Goal: Check status: Check status

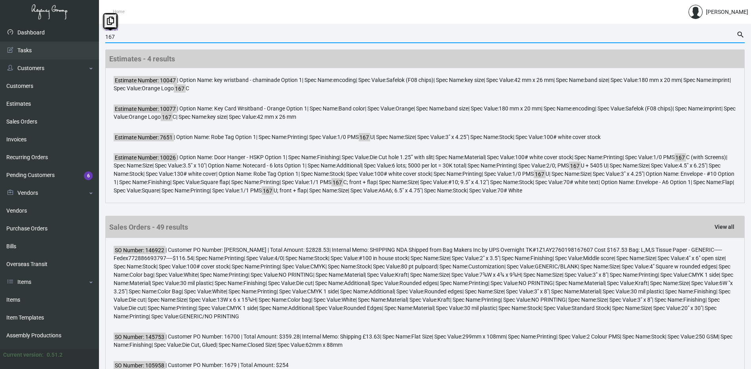
drag, startPoint x: 181, startPoint y: 35, endPoint x: 87, endPoint y: 39, distance: 93.5
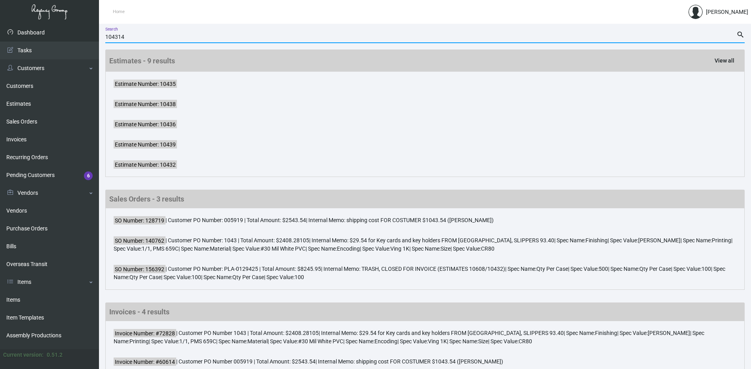
type input "104314"
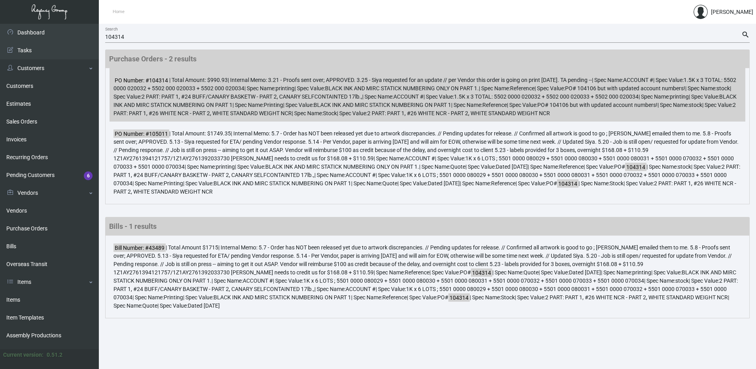
click at [278, 97] on span "2 PART: PART 1, #24 BUFF/CANARY BASKETW - PART 2, CANARY SELFCONTAINTED 17lb.," at bounding box center [252, 96] width 221 height 6
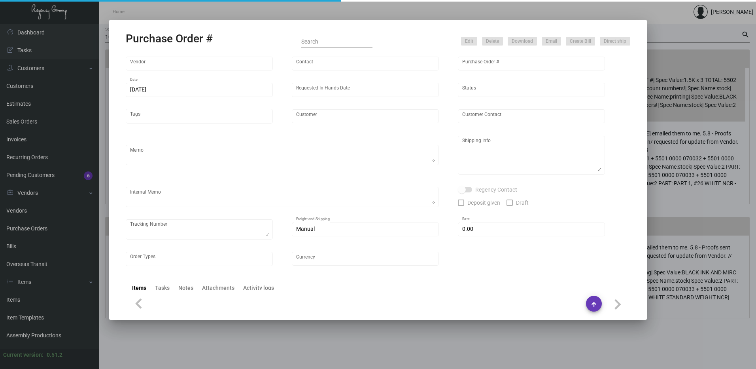
type input "[PERSON_NAME] Printing"
type input "[PERSON_NAME]"
type input "104314"
type input "[DATE]"
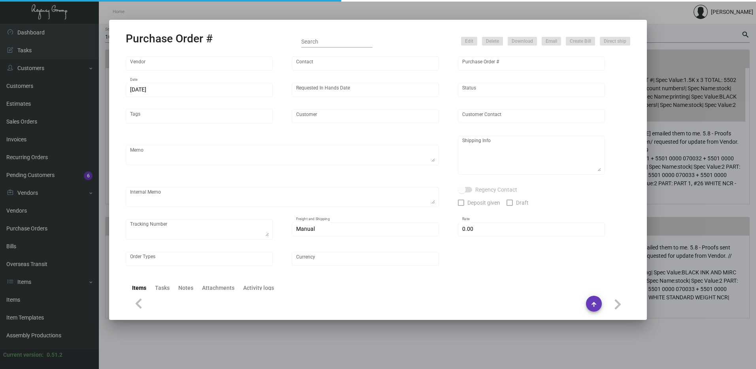
type input "Safra National Bank of NY"
type input "[PERSON_NAME]"
type textarea "PLEASE SEND PDF PROOFS TO OUR ART TEAM ; [EMAIL_ADDRESS][DOMAIN_NAME] WITH ME I…"
type textarea "Safra National Bank of NY - [PERSON_NAME] / [PERSON_NAME] [STREET_ADDRESS]"
type textarea "3.21 - Proofs sent over; APPROVED. 3.25 - Siya requested for an update // per V…"
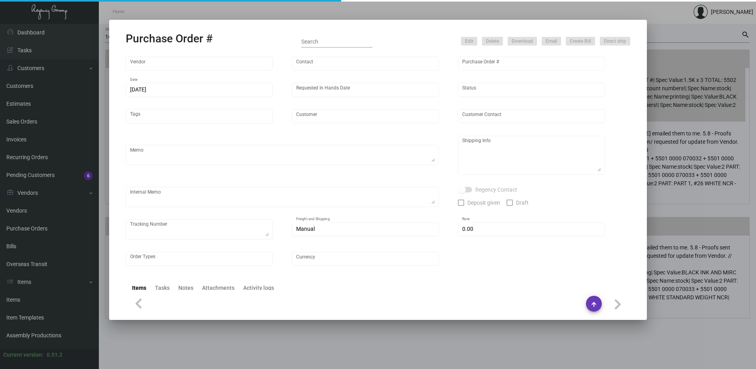
type input "$ 0.00"
type input "United States Dollar $"
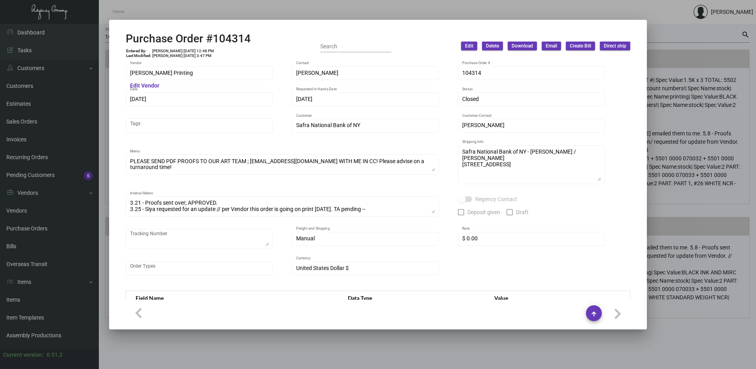
click at [425, 7] on div at bounding box center [378, 184] width 756 height 369
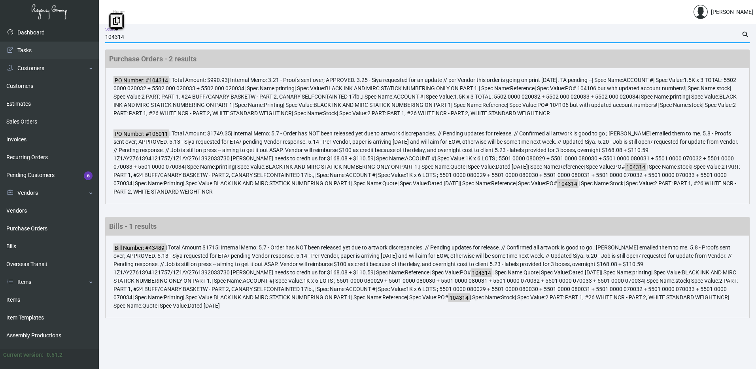
drag, startPoint x: 165, startPoint y: 38, endPoint x: 82, endPoint y: 37, distance: 82.7
click at [82, 37] on div "Dashboard Dashboard Tasks Customers Customers Estimates Sales Orders Invoices R…" at bounding box center [378, 196] width 756 height 345
type input "103140"
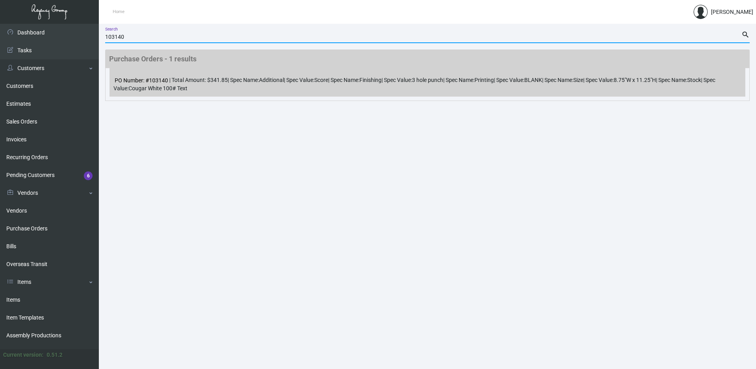
click at [229, 85] on div "PO Number: #103140 | Total Amount: $341.85 | Spec Name: Additional | Spec Value…" at bounding box center [428, 82] width 636 height 28
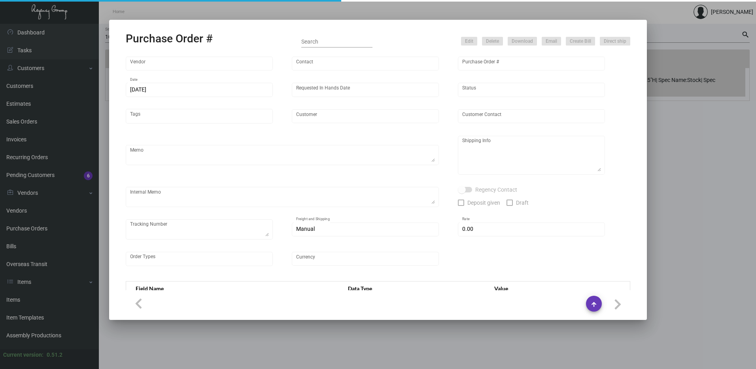
type input "[PERSON_NAME] Printing"
type input "[PERSON_NAME]"
type input "103140"
type input "[DATE]"
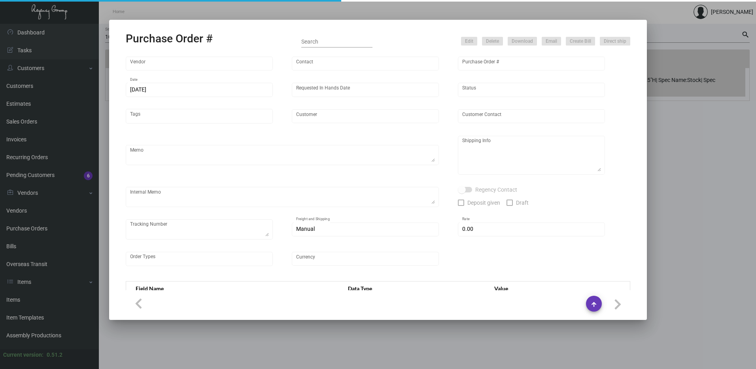
type input "Hotel on [GEOGRAPHIC_DATA] - [GEOGRAPHIC_DATA]"
type textarea "Please reach out to SH for UPS labels,"
type textarea "Hotel on Rivington - [PERSON_NAME], Managing Director [STREET_ADDRESS][US_STATE]"
checkbox input "true"
type input "$ 0.00"
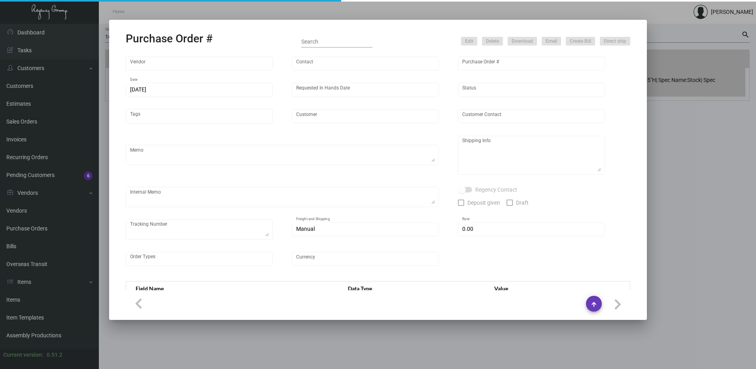
type input "United States Dollar $"
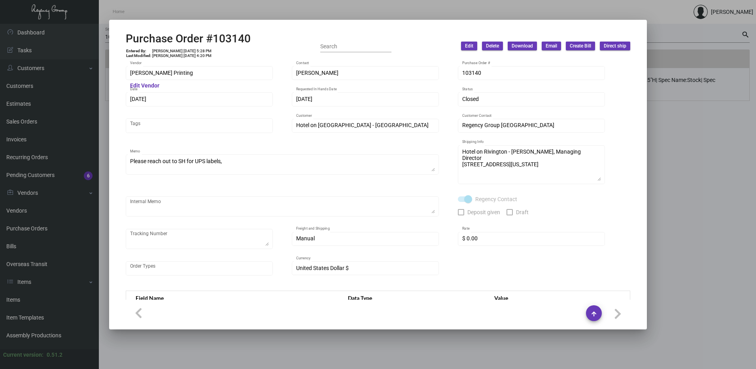
click at [544, 12] on div at bounding box center [378, 184] width 756 height 369
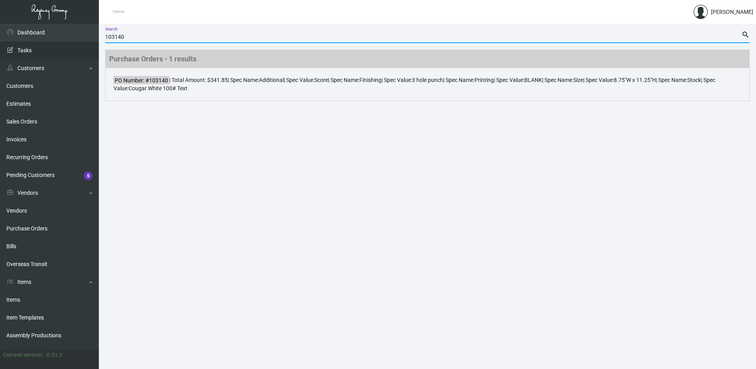
drag, startPoint x: 167, startPoint y: 40, endPoint x: 84, endPoint y: 44, distance: 83.2
click at [84, 44] on div "Dashboard Dashboard Tasks Customers Customers Estimates Sales Orders Invoices R…" at bounding box center [378, 196] width 756 height 345
type input "103845"
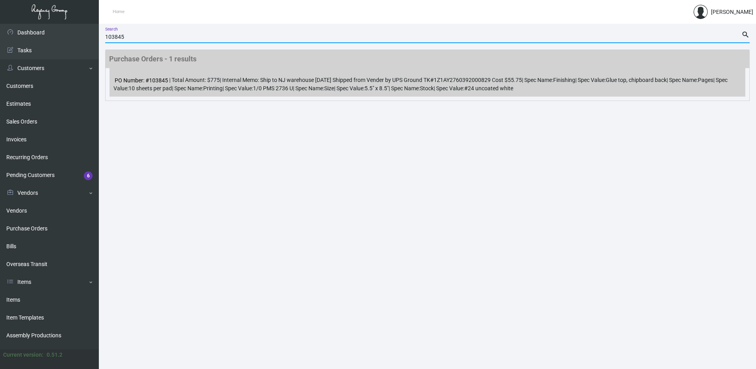
click at [183, 76] on div "PO Number: #103845 | Total Amount: $775 | Internal Memo: Ship to [GEOGRAPHIC_DA…" at bounding box center [428, 82] width 636 height 28
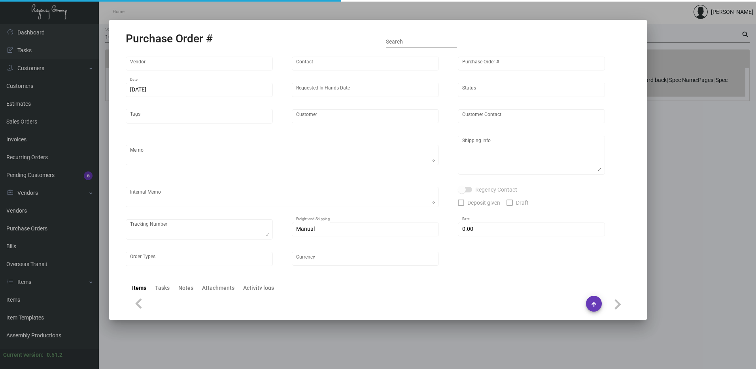
type input "[PERSON_NAME] Printing"
type input "[PERSON_NAME]"
type input "103845"
type input "[DATE]"
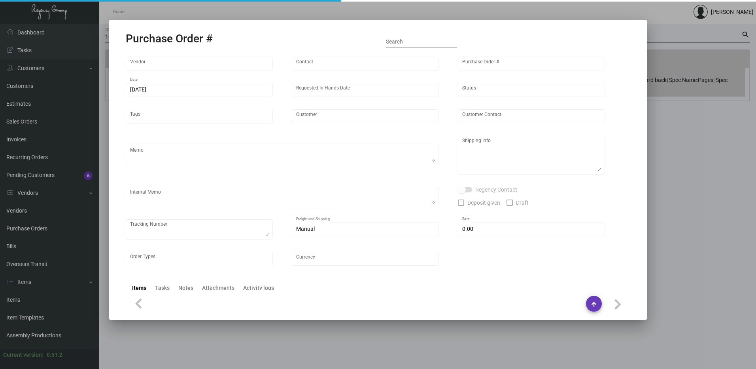
type input "Novotel Miami"
type textarea "***ANY PRICE DISCREPANCY MUST BE CALLED OUT PRIOR TO PROCEEDING WITH THIS ORDER…"
type textarea "Regency Group NJ - [PERSON_NAME] [STREET_ADDRESS]"
type textarea "Ship to NJ warehouse [DATE] Shipped from Vender by UPS Ground TK#1Z1AY276039200…"
checkbox input "true"
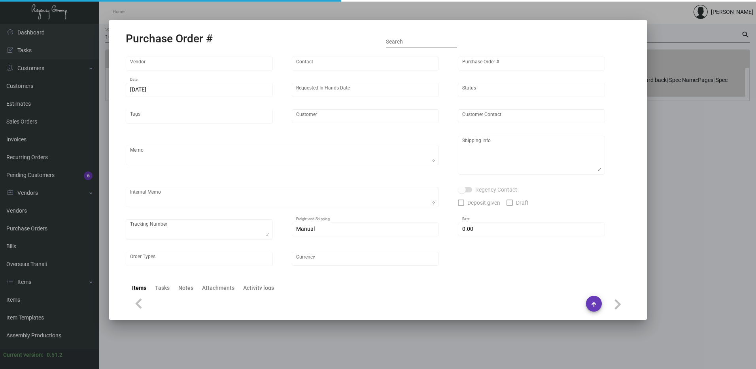
type input "$ 0.00"
type input "United States Dollar $"
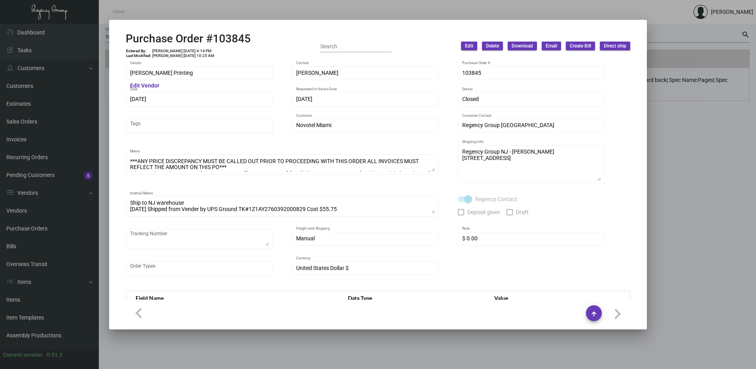
click at [708, 112] on div at bounding box center [378, 184] width 756 height 369
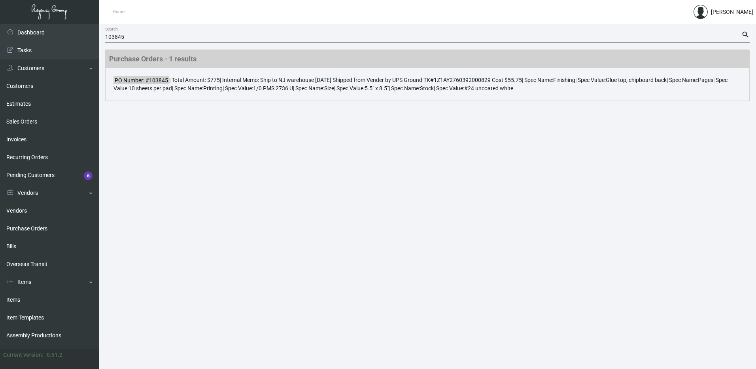
click at [181, 34] on div "103845 Search" at bounding box center [423, 36] width 637 height 12
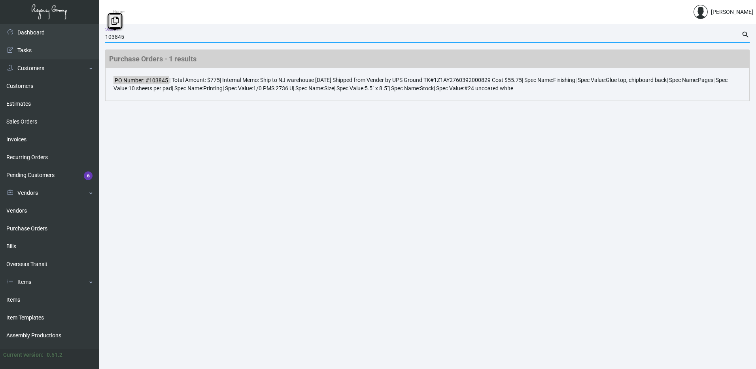
drag, startPoint x: 181, startPoint y: 36, endPoint x: 104, endPoint y: 35, distance: 76.8
click at [104, 35] on main "103845 Search search Purchase Orders - 1 results PO Number: #103845 | Total Amo…" at bounding box center [428, 196] width 658 height 345
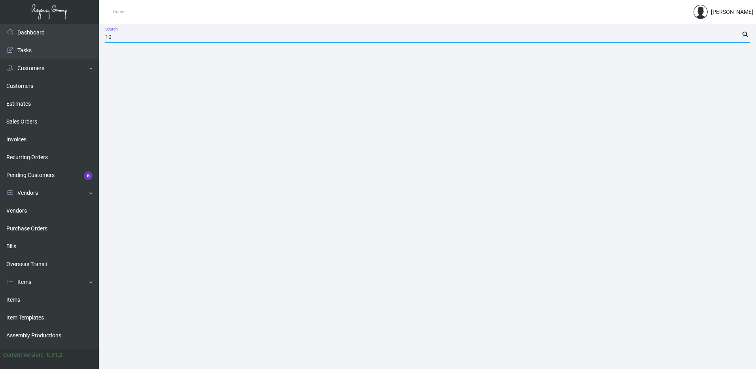
type input "1"
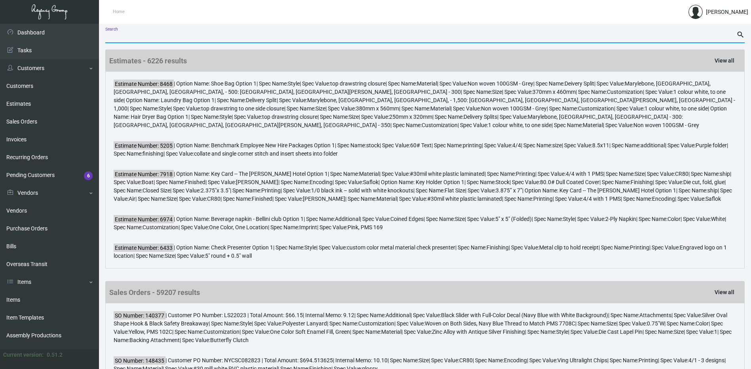
click at [131, 36] on input "Search" at bounding box center [420, 37] width 631 height 6
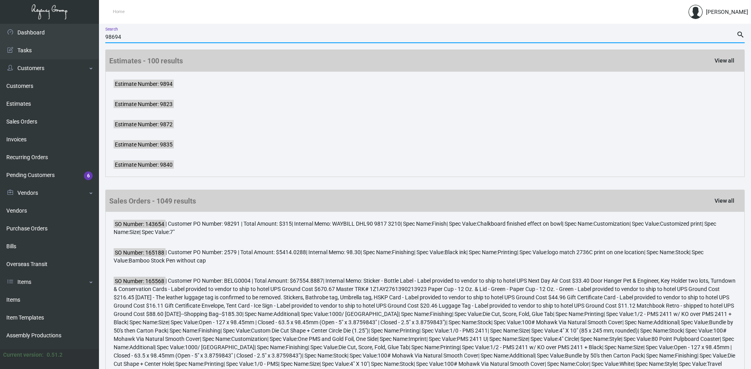
type input "98694"
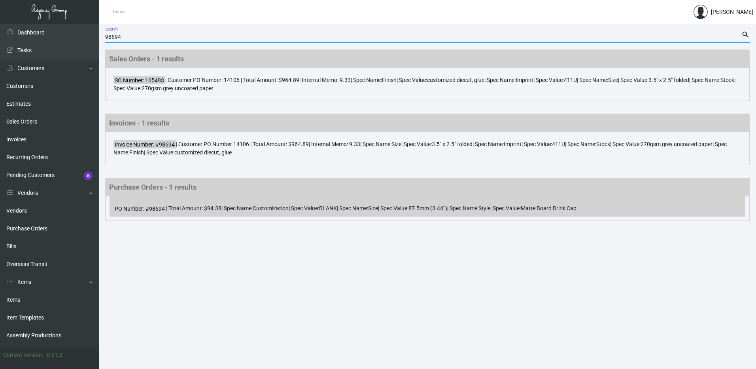
click at [159, 214] on div "PO Number: #98694 | Total Amount: $94.38 | Spec Name: Customization | Spec Valu…" at bounding box center [428, 206] width 636 height 20
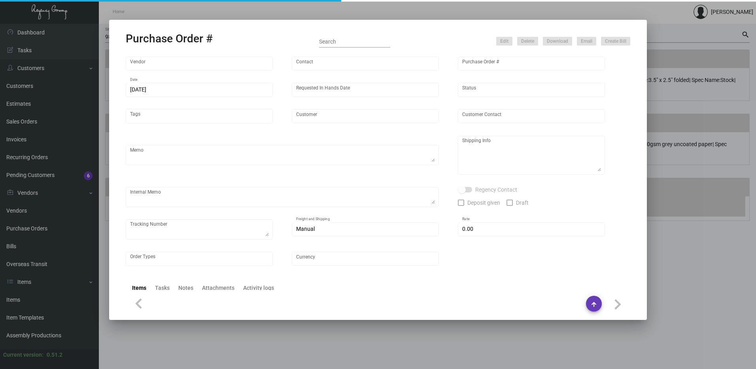
type input "[PERSON_NAME] Inc."
type input "[PERSON_NAME]"
type input "98694"
type input "[DATE]"
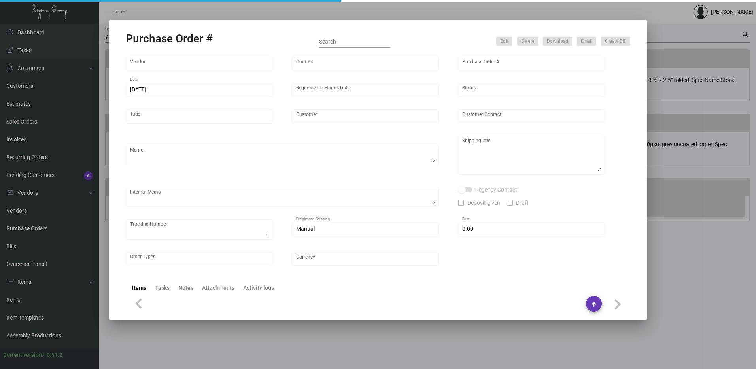
type input "[GEOGRAPHIC_DATA]"
type input "[PERSON_NAME]"
type textarea "BLANK STANCAPS.BLIND Ship via UPS Ground Acct# 1AY276."
type textarea "[PERSON_NAME] [GEOGRAPHIC_DATA] [STREET_ADDRESS][US_STATE]"
type input "$ 0.00"
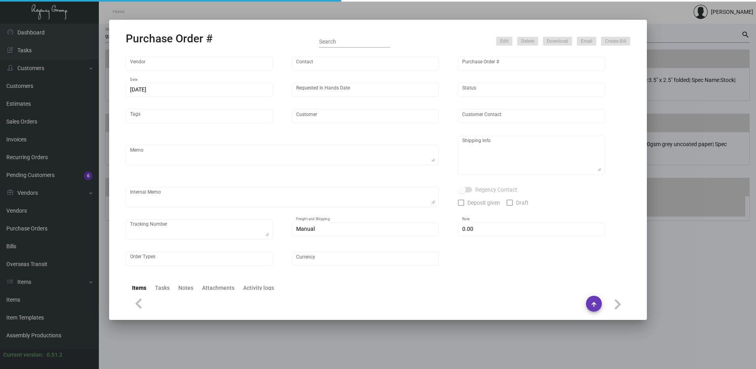
type input "United States Dollar $"
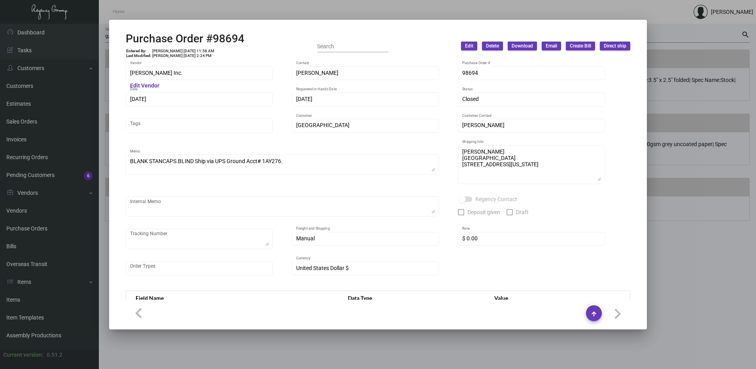
click at [155, 198] on div "Internal Memo" at bounding box center [282, 206] width 305 height 22
click at [614, 13] on div at bounding box center [378, 184] width 756 height 369
